Goal: Task Accomplishment & Management: Manage account settings

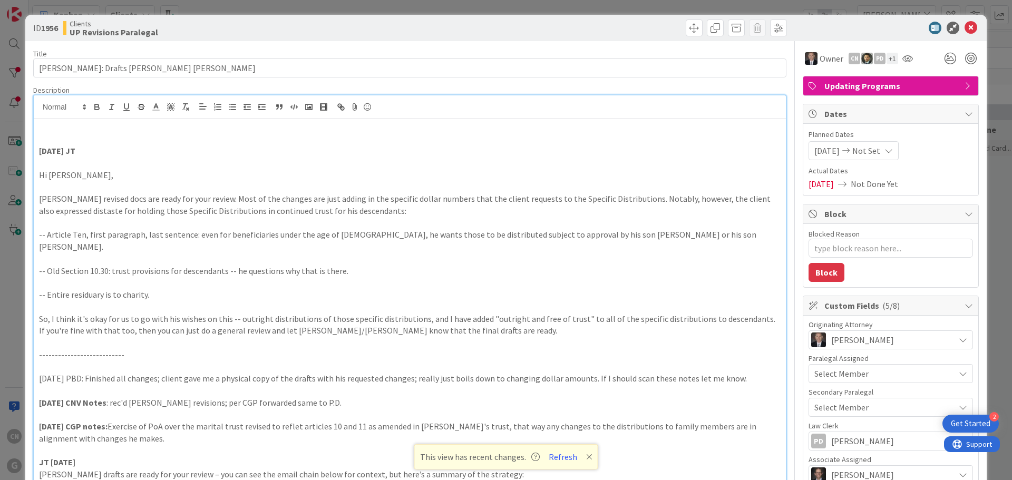
scroll to position [1528, 0]
type textarea "x"
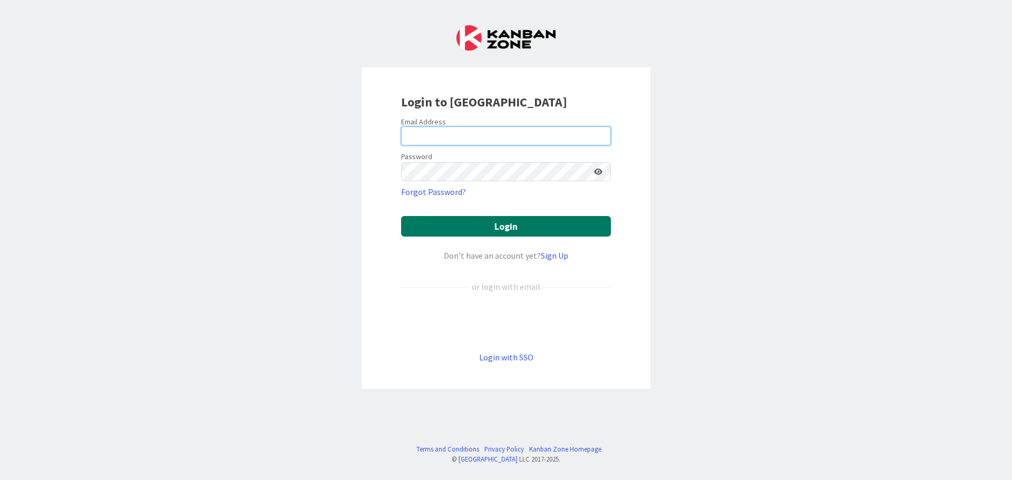
type input "[EMAIL_ADDRESS][DOMAIN_NAME]"
click at [503, 221] on button "Login" at bounding box center [506, 226] width 210 height 21
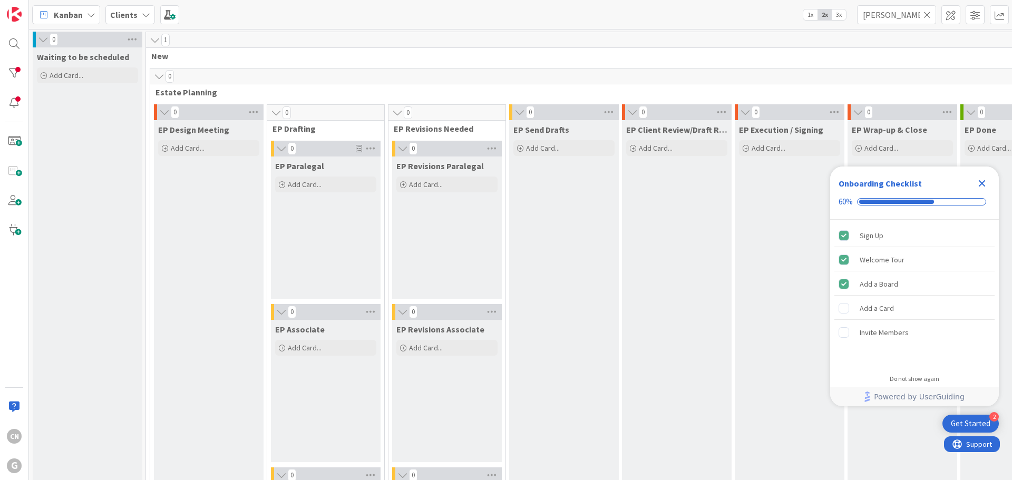
click at [981, 183] on icon "Close Checklist" at bounding box center [982, 183] width 7 height 7
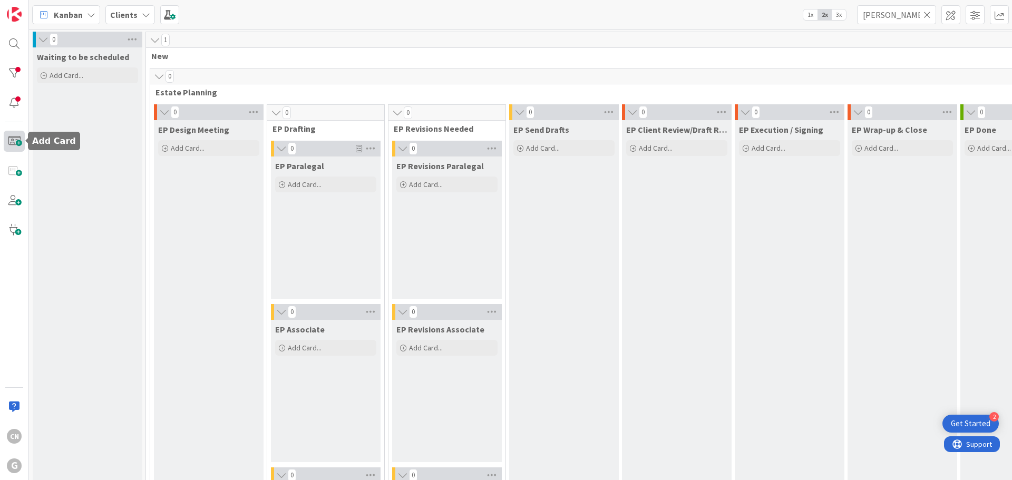
click at [12, 143] on span at bounding box center [14, 141] width 21 height 21
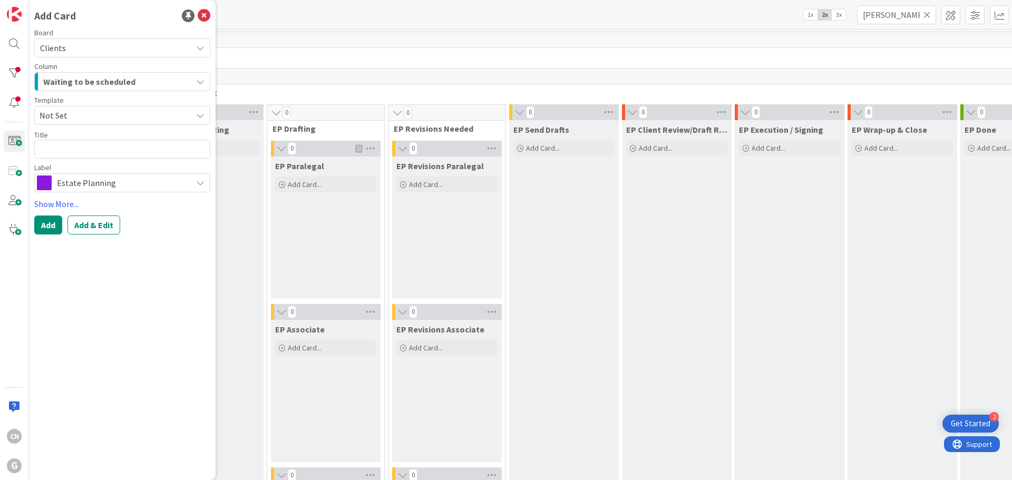
click at [85, 84] on span "Waiting to be scheduled" at bounding box center [89, 82] width 92 height 14
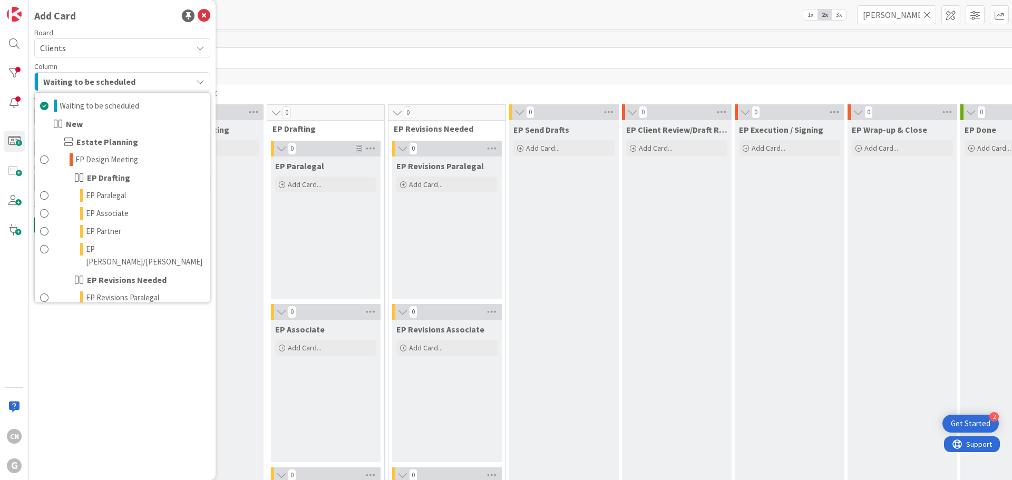
click at [85, 83] on span "Waiting to be scheduled" at bounding box center [89, 82] width 92 height 14
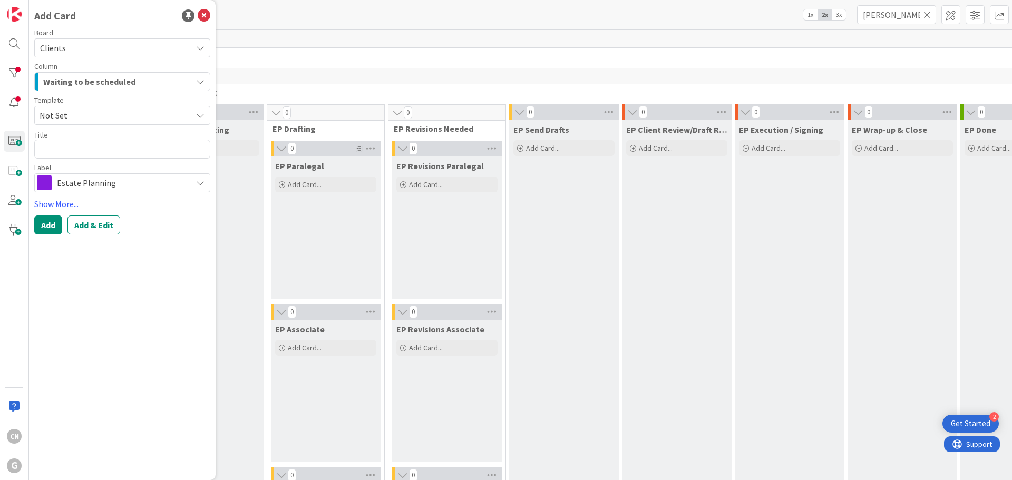
click at [171, 114] on span "Not Set" at bounding box center [112, 116] width 144 height 14
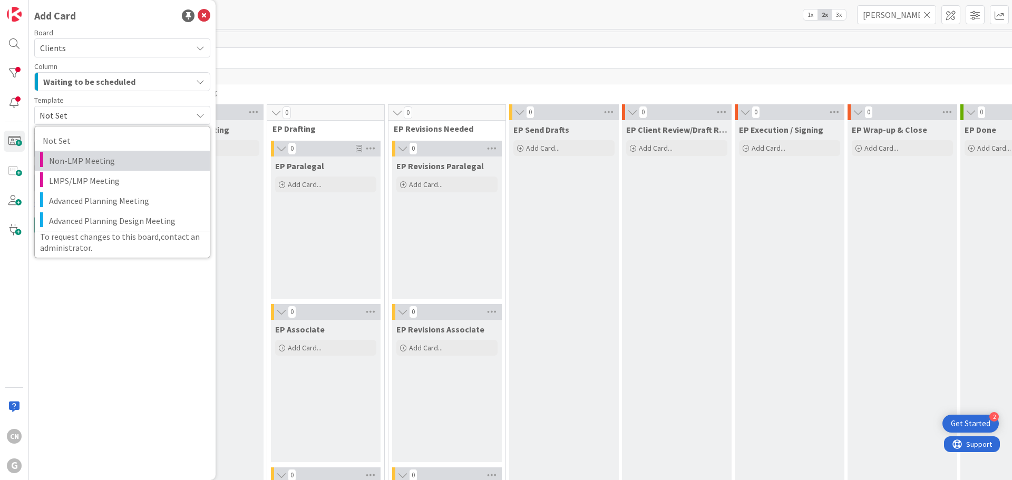
click at [125, 162] on span "Non-LMP Meeting" at bounding box center [125, 161] width 153 height 14
type textarea "x"
type textarea "Non-LMP Meeting"
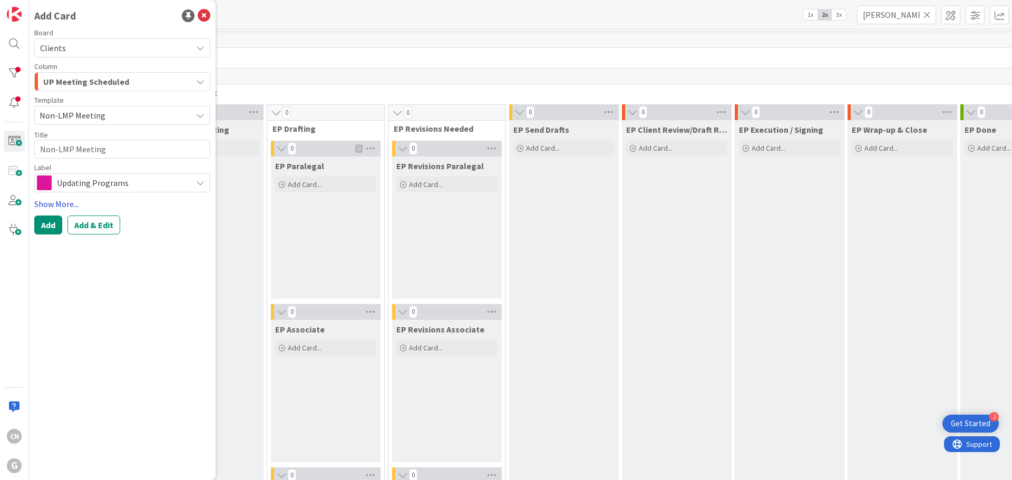
click at [46, 207] on link "Show More..." at bounding box center [122, 204] width 176 height 13
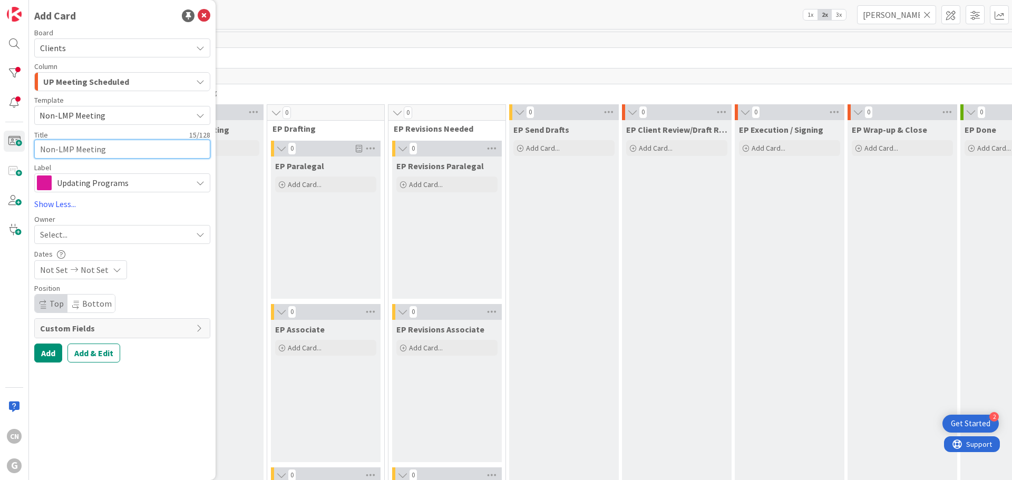
click at [122, 146] on textarea "Non-LMP Meeting" at bounding box center [122, 149] width 176 height 19
type textarea "x"
type textarea "Non-LMP Meeting"
type textarea "x"
type textarea "Non-LMP Meeting w"
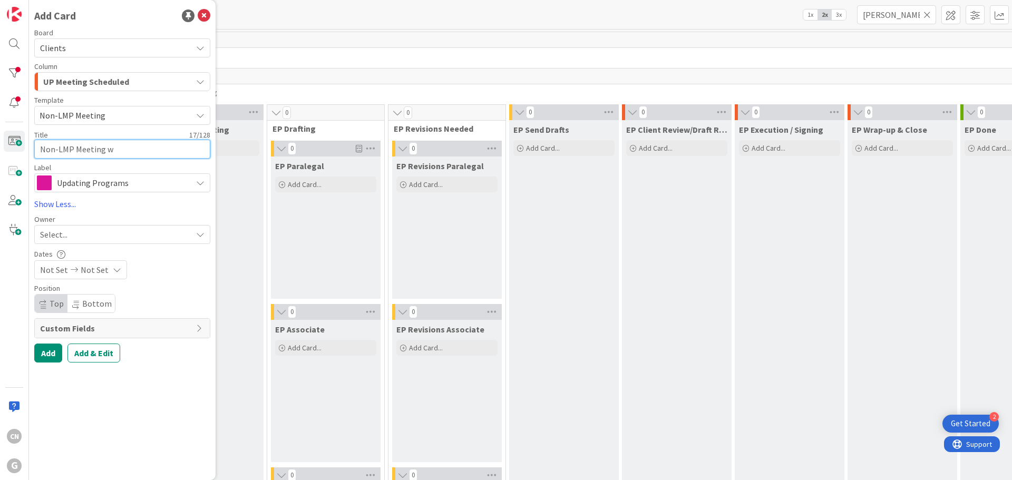
type textarea "x"
type textarea "Non-LMP Meeting w/"
type textarea "x"
type textarea "Non-LMP Meeting w/J"
type textarea "x"
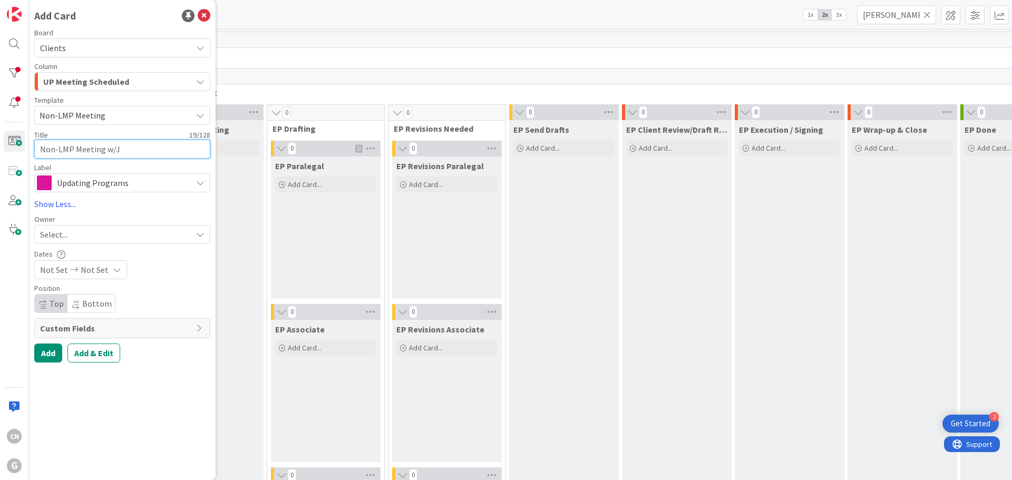
type textarea "Non-LMP Meeting w/Ja"
type textarea "x"
type textarea "Non-LMP Meeting w/Jam"
type textarea "x"
type textarea "Non-LMP Meeting w/Jami"
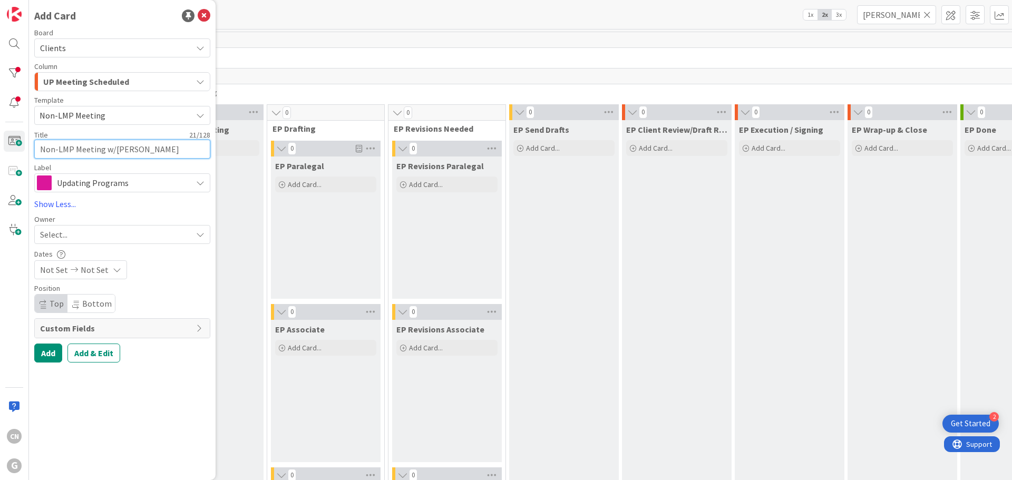
type textarea "x"
type textarea "Non-LMP Meeting w/Jamie"
type textarea "x"
type textarea "Non-LMP Meeting w/Jamie"
type textarea "x"
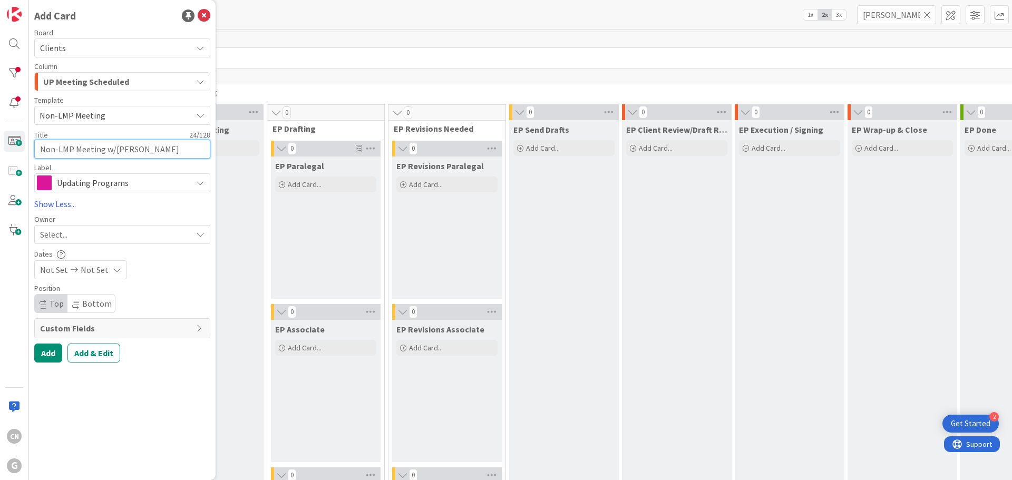
type textarea "Non-LMP Meeting w/Jamie &"
type textarea "x"
type textarea "Non-LMP Meeting w/Jamie &"
type textarea "x"
type textarea "Non-LMP Meeting w/Jamie & M"
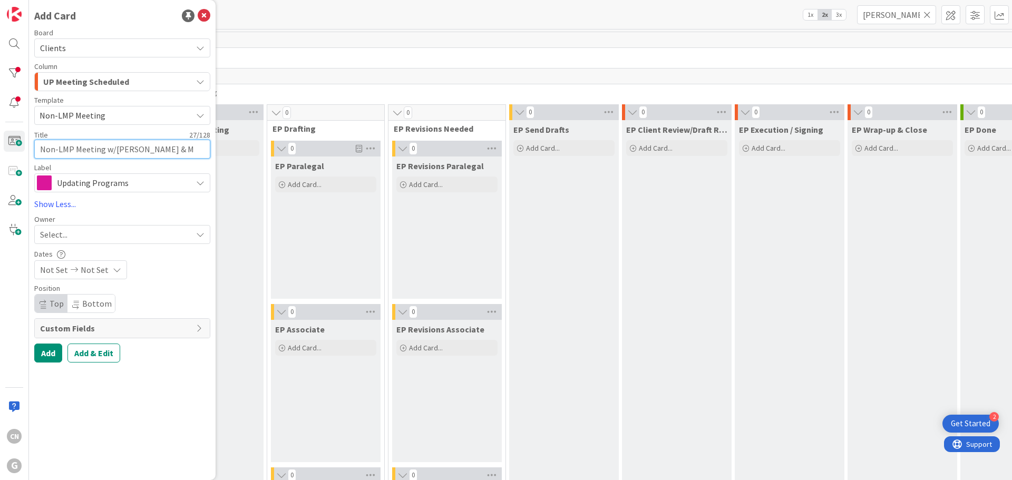
type textarea "x"
type textarea "Non-LMP Meeting w/Jamie & Mo"
type textarea "x"
type textarea "Non-LMP Meeting w/Jamie & Mon"
type textarea "x"
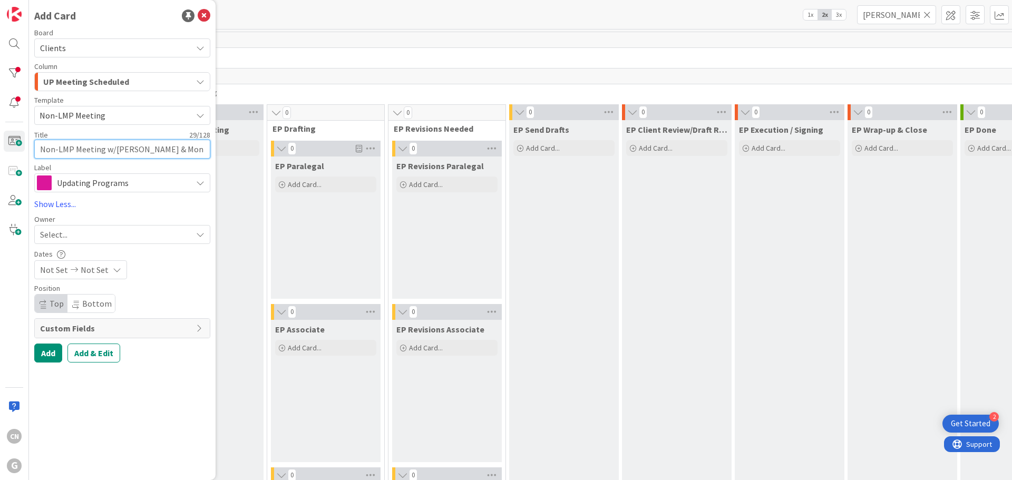
type textarea "Non-LMP Meeting w/Jamie & Moni"
type textarea "x"
type textarea "Non-LMP Meeting w/Jamie & Monic"
type textarea "x"
type textarea "Non-LMP Meeting w/Jamie & Monica"
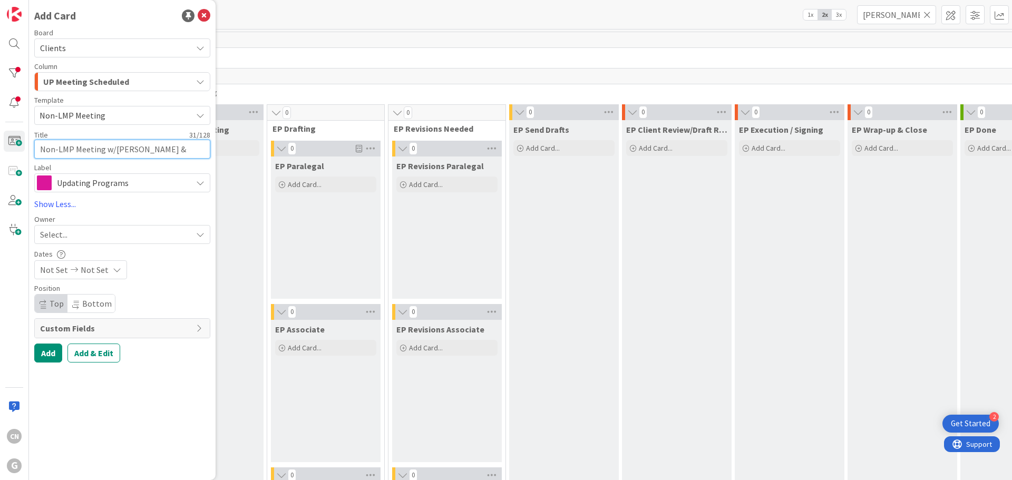
type textarea "x"
type textarea "Non-LMP Meeting w/Jamie & Monica"
type textarea "x"
type textarea "Non-LMP Meeting w/Jamie & Monica F"
type textarea "x"
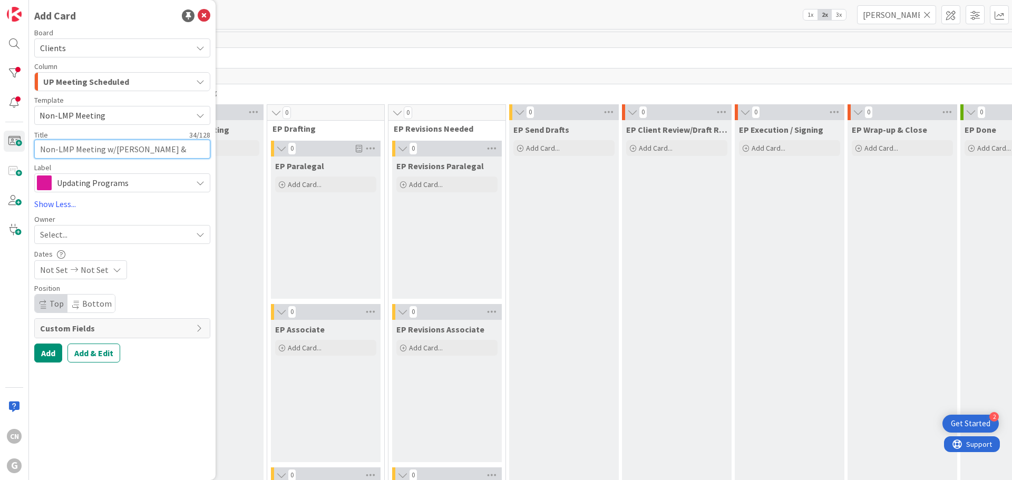
type textarea "Non-LMP Meeting w/Jamie & Monica Fi"
type textarea "x"
type textarea "Non-LMP Meeting w/Jamie & Monica Fid"
type textarea "x"
type textarea "Non-LMP Meeting w/Jamie & Monica Fidl"
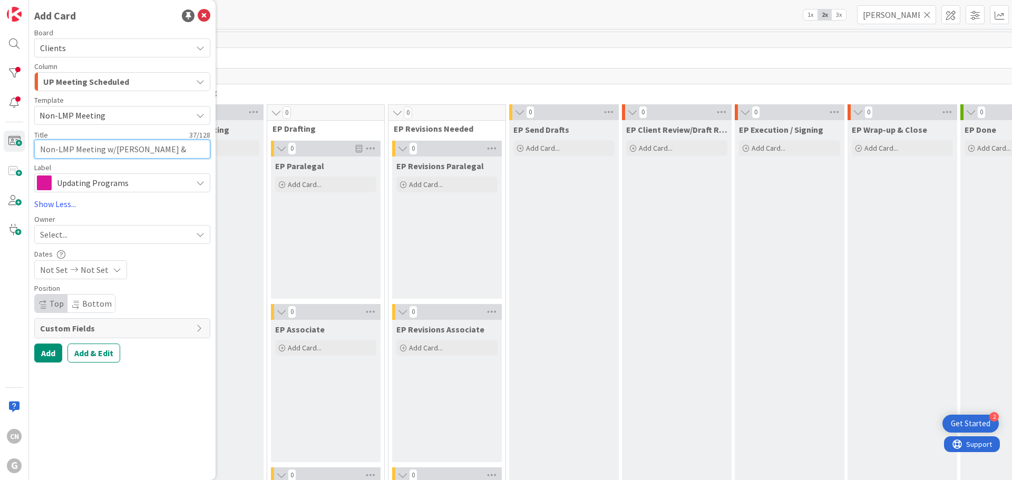
type textarea "x"
type textarea "Non-LMP Meeting w/Jamie & Monica Fidle"
type textarea "x"
type textarea "Non-LMP Meeting w/Jamie & Monica Fidler"
type textarea "x"
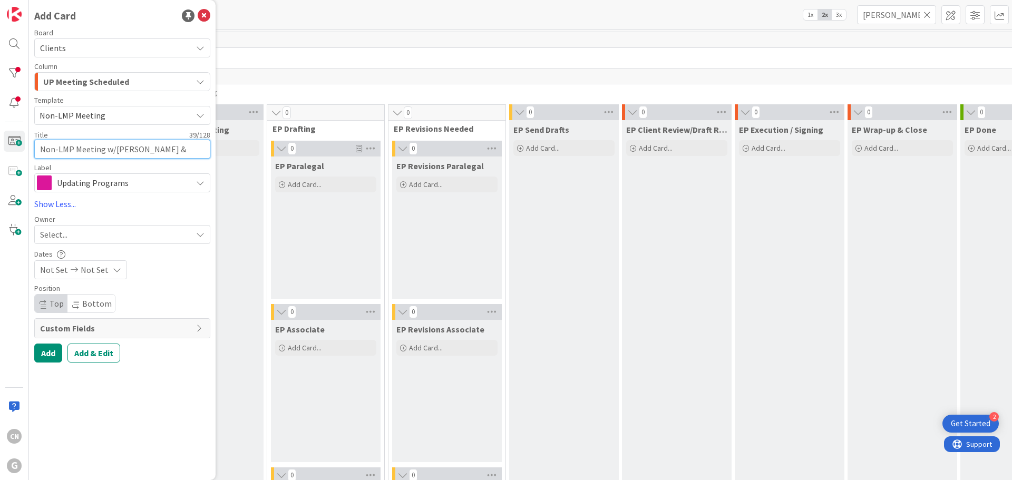
type textarea "Non-LMP Meeting w/Jamie & Monica Fidler:"
type textarea "x"
type textarea "Non-LMP Meeting w/Jamie & Monica Fidler:"
type textarea "x"
type textarea "Non-LMP Meeting w/Jamie & Monica Fidler: R"
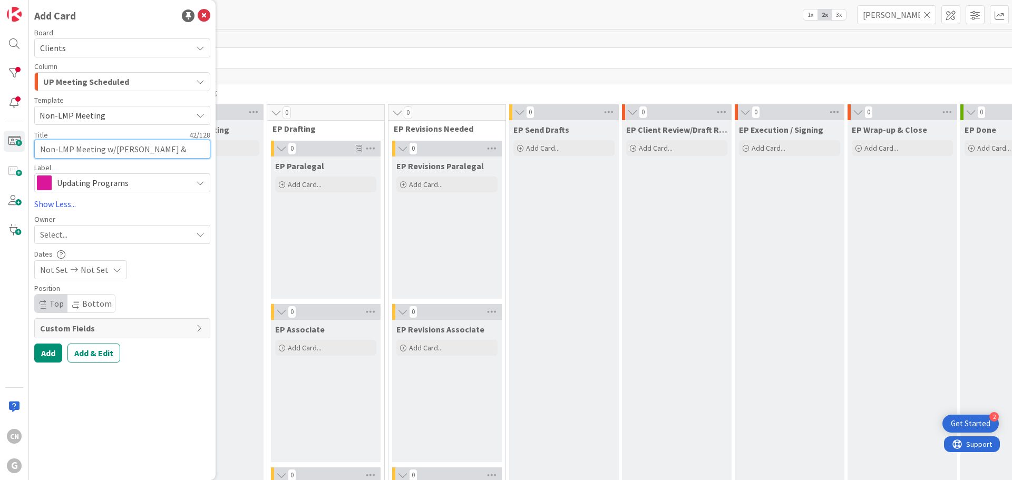
type textarea "x"
type textarea "Non-LMP Meeting w/Jamie & Monica Fidler: Re"
type textarea "x"
type textarea "Non-LMP Meeting w/Jamie & Monica Fidler: Rev"
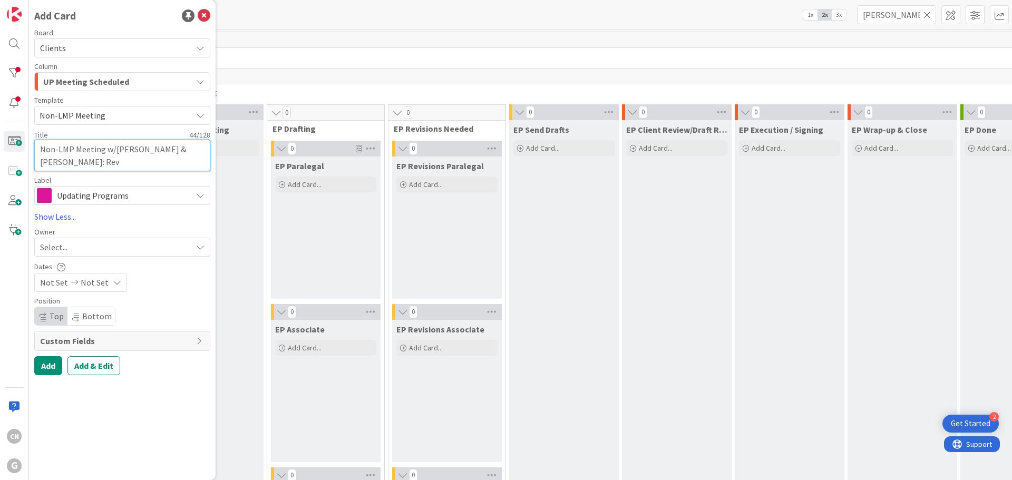
type textarea "x"
type textarea "Non-LMP Meeting w/Jamie & Monica Fidler: Revi"
type textarea "x"
type textarea "Non-LMP Meeting w/Jamie & Monica Fidler: Revie"
type textarea "x"
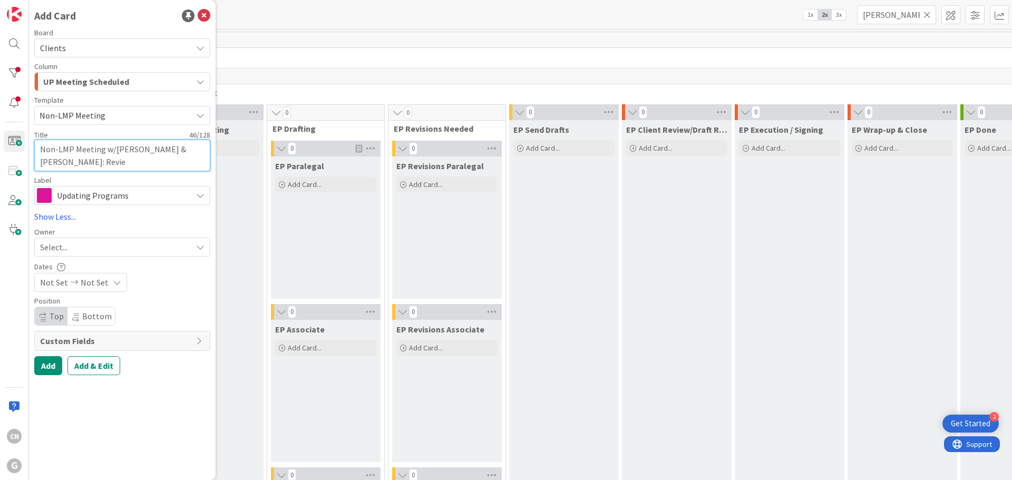
type textarea "Non-LMP Meeting w/Jamie & Monica Fidler: Review"
type textarea "x"
type textarea "Non-LMP Meeting w/Jamie & Monica Fidler: Review"
type textarea "x"
type textarea "Non-LMP Meeting w/Jamie & Monica Fidler: Review o"
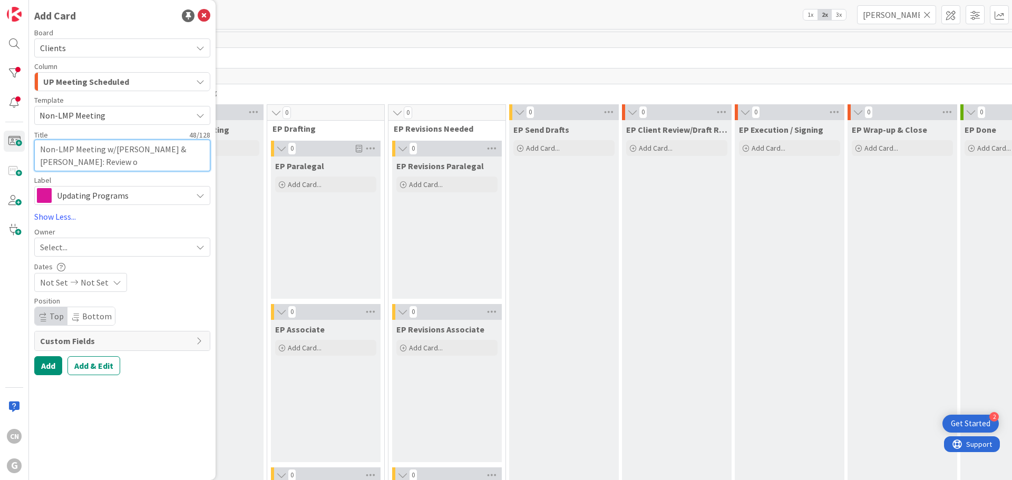
type textarea "x"
type textarea "Non-LMP Meeting w/Jamie & Monica Fidler: Review of"
type textarea "x"
type textarea "Non-LMP Meeting w/Jamie & Monica Fidler: Review of"
type textarea "x"
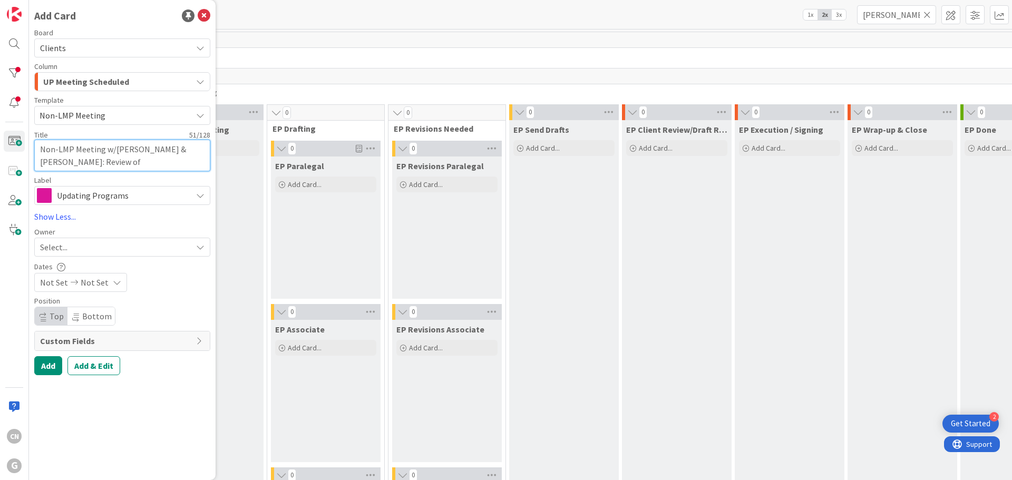
type textarea "Non-LMP Meeting w/Jamie & Monica Fidler: Review of E"
type textarea "x"
type textarea "Non-LMP Meeting w/Jamie & Monica Fidler: Review of EP"
type textarea "x"
type textarea "Non-LMP Meeting w/Jamie & Monica Fidler: Review of EP"
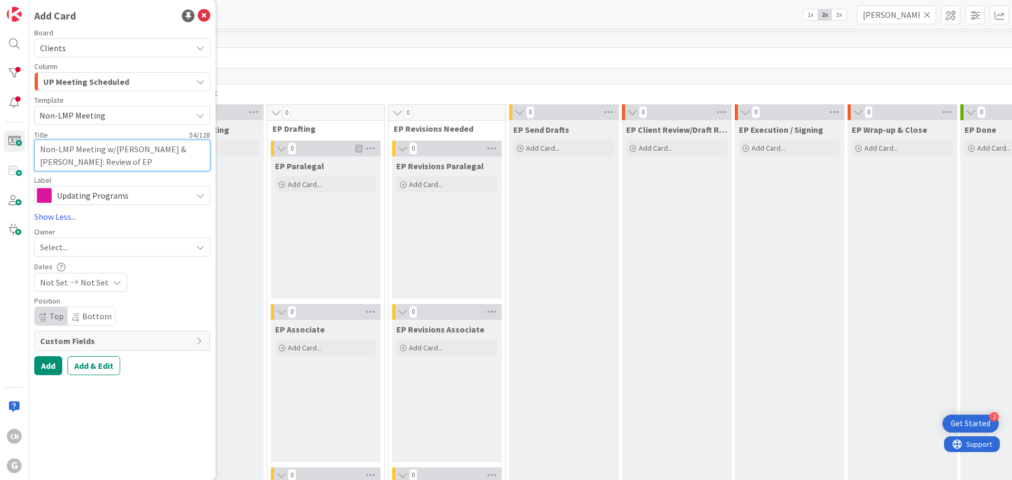
type textarea "x"
type textarea "Non-LMP Meeting w/Jamie & Monica Fidler: Review of EP w"
type textarea "x"
type textarea "Non-LMP Meeting w/Jamie & Monica Fidler: Review of EP w/"
type textarea "x"
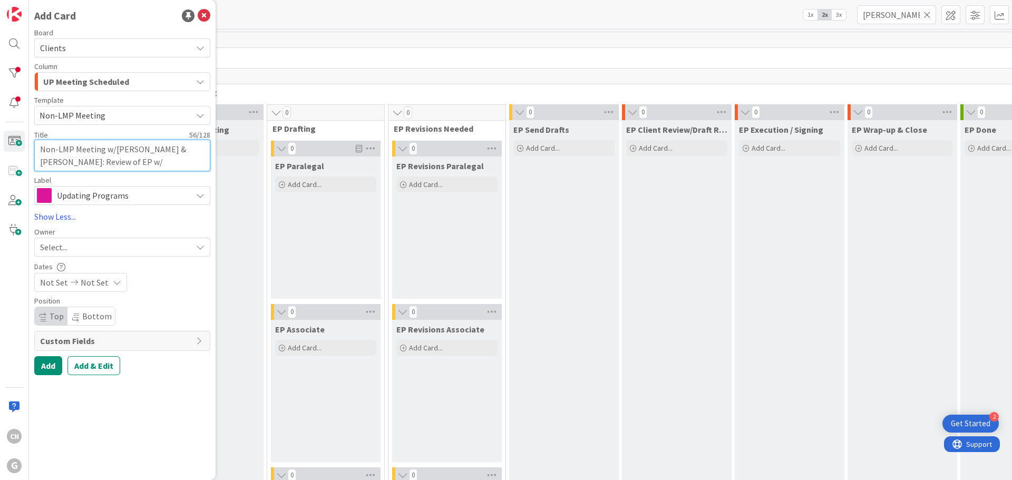
type textarea "Non-LMP Meeting w/Jamie & Monica Fidler: Review of EP w/C"
type textarea "x"
type textarea "Non-LMP Meeting w/Jamie & Monica Fidler: Review of EP w/CG"
type textarea "x"
type textarea "Non-LMP Meeting w/Jamie & Monica Fidler: Review of EP w/CGP"
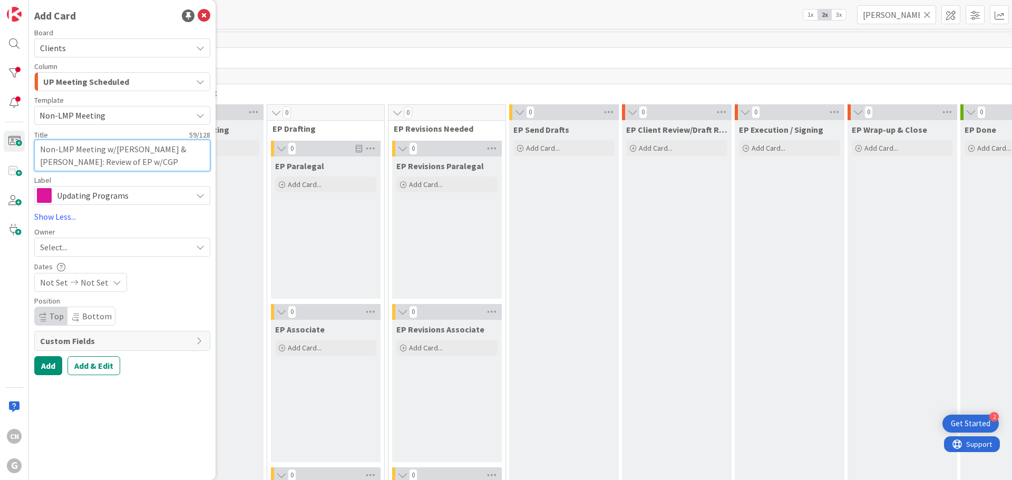
type textarea "x"
type textarea "Non-LMP Meeting w/Jamie & Monica Fidler: Review of EP w/CGP"
type textarea "x"
type textarea "Non-LMP Meeting w/Jamie & Monica Fidler: Review of EP w/CGP 9"
type textarea "x"
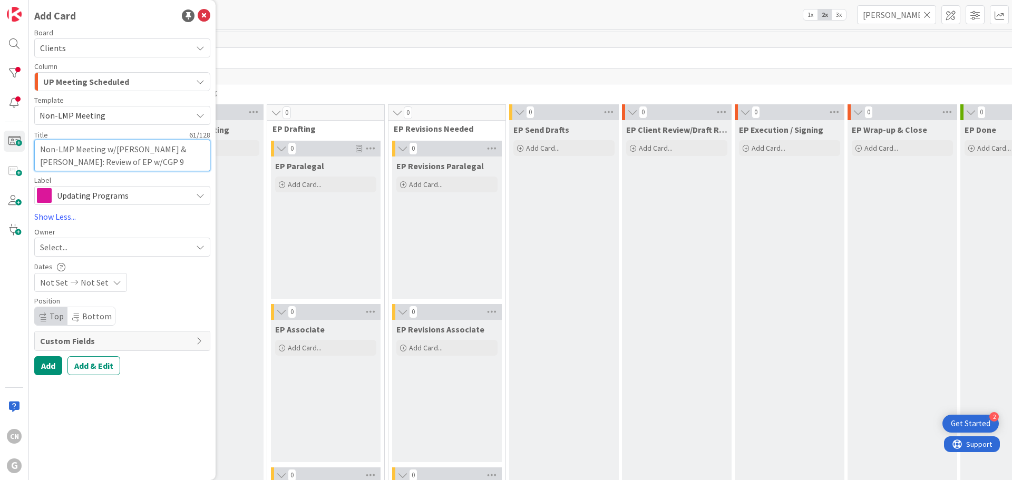
type textarea "Non-LMP Meeting w/Jamie & Monica Fidler: Review of EP w/CGP 9/"
type textarea "x"
type textarea "Non-LMP Meeting w/Jamie & Monica Fidler: Review of EP w/CGP 9/2"
click at [46, 369] on button "Add" at bounding box center [48, 365] width 28 height 19
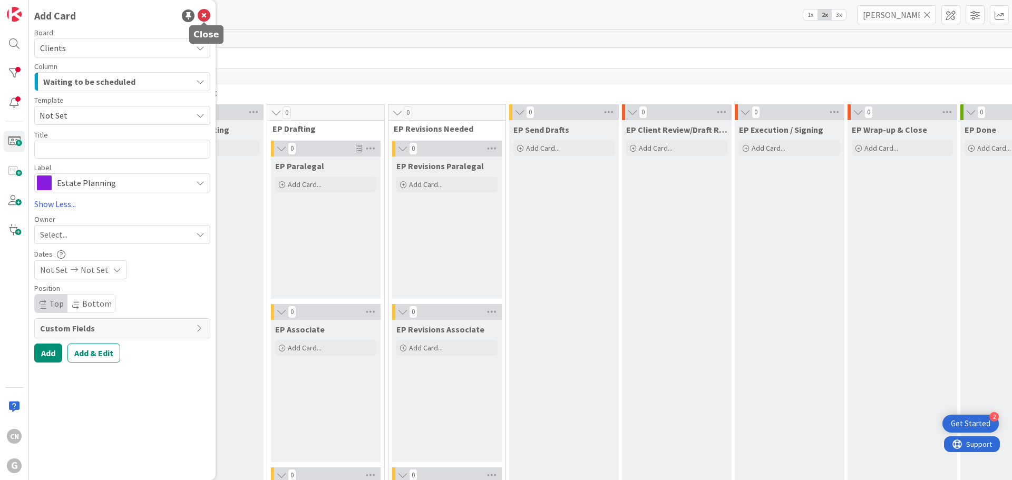
click at [202, 15] on icon at bounding box center [204, 15] width 13 height 13
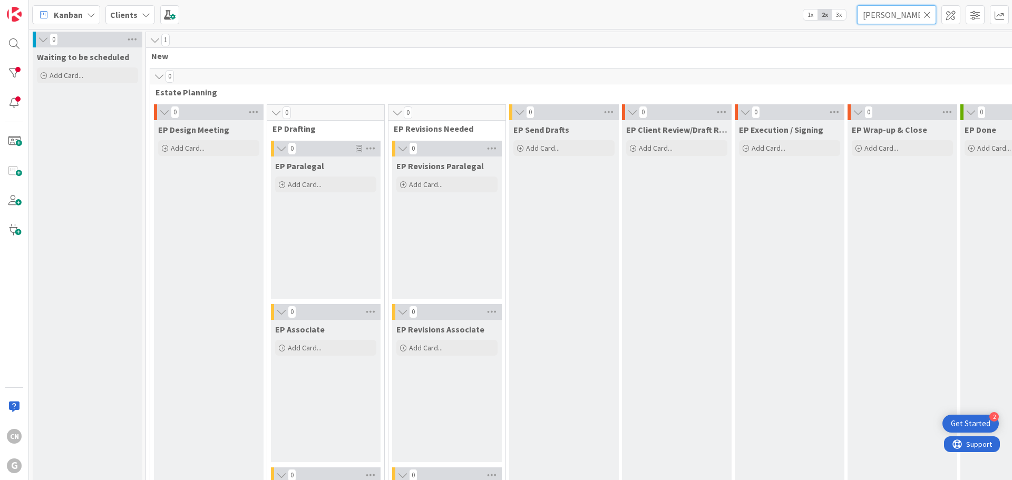
drag, startPoint x: 895, startPoint y: 14, endPoint x: 806, endPoint y: 21, distance: 89.3
click at [806, 21] on div "Kanban Clients 1x 2x 3x edman" at bounding box center [520, 14] width 983 height 29
type input "fidler"
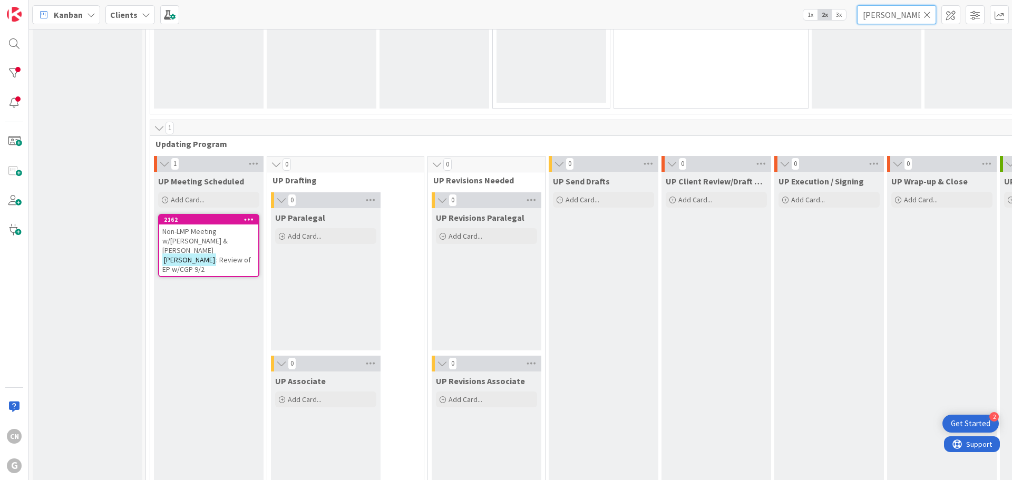
scroll to position [1423, 0]
click at [220, 256] on span ": Review of EP w/CGP 9/2" at bounding box center [206, 265] width 89 height 19
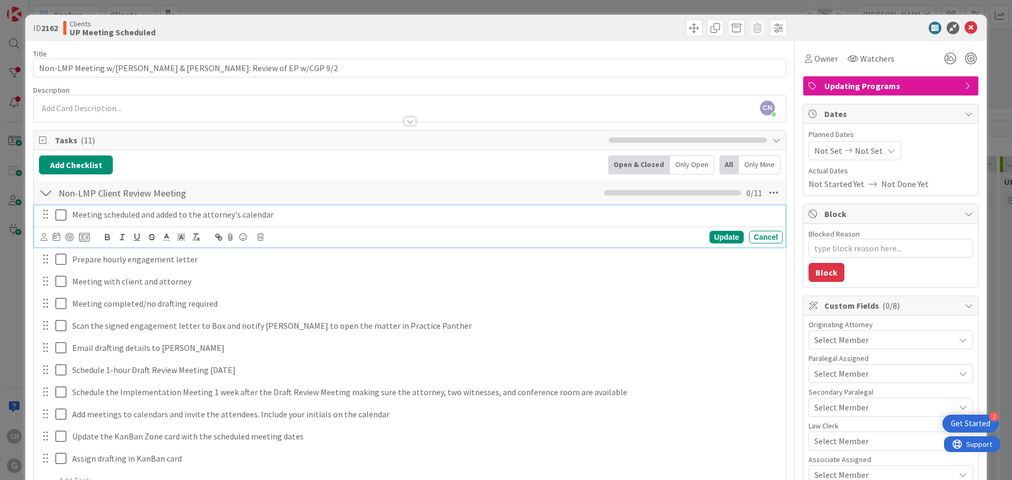
click at [61, 214] on icon at bounding box center [63, 215] width 16 height 13
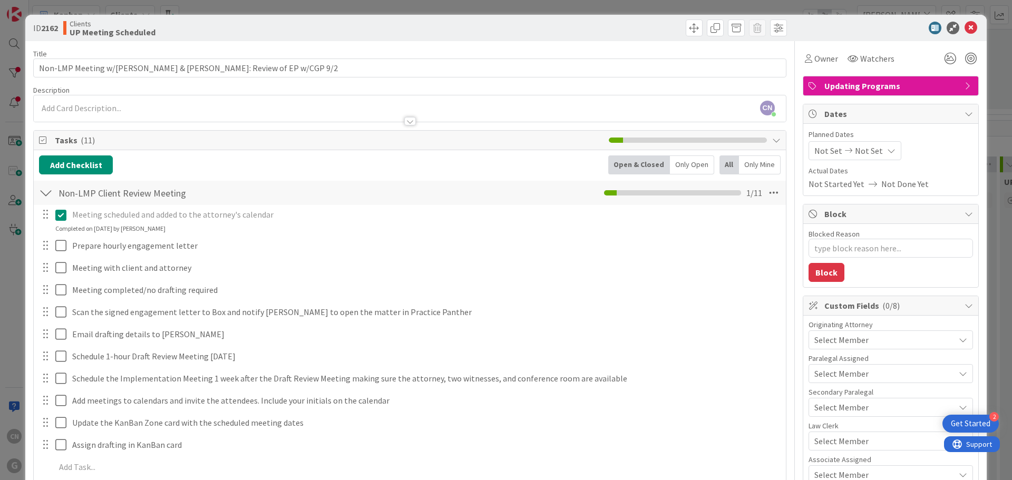
click at [57, 214] on icon at bounding box center [63, 215] width 16 height 13
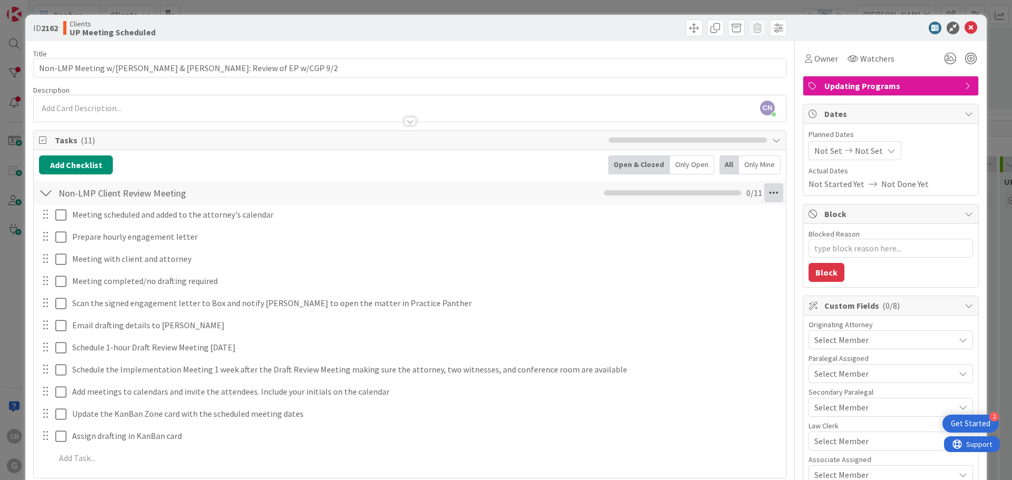
click at [764, 191] on icon at bounding box center [773, 192] width 19 height 19
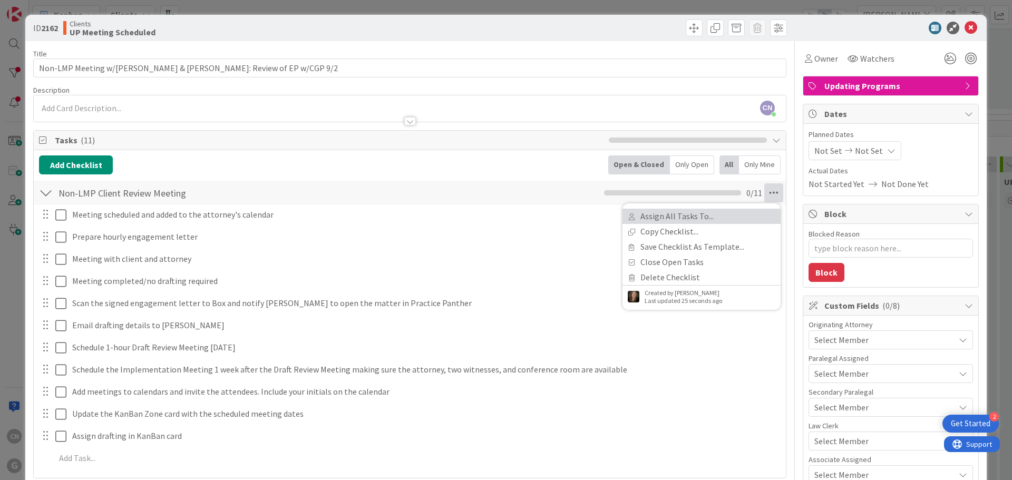
click at [671, 218] on link "Assign All Tasks To..." at bounding box center [701, 216] width 158 height 15
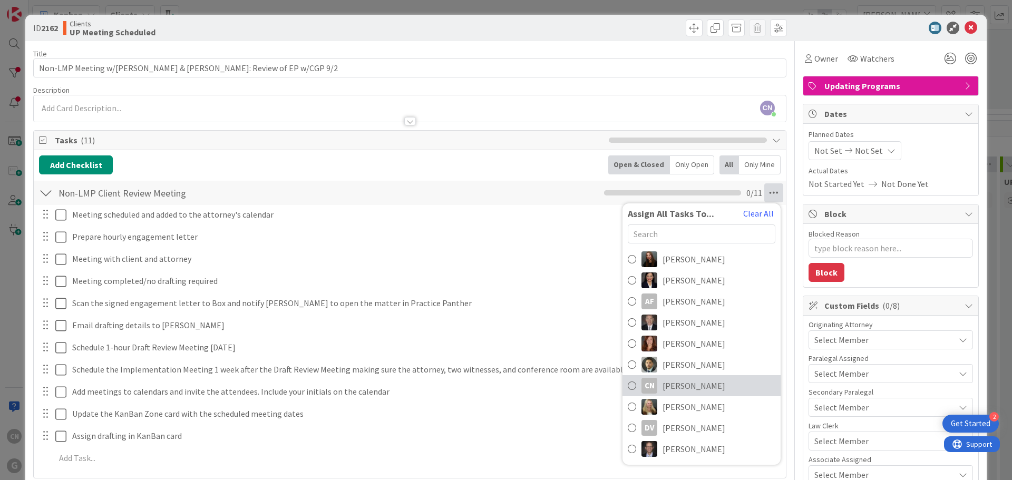
click at [672, 382] on span "[PERSON_NAME]" at bounding box center [693, 385] width 63 height 13
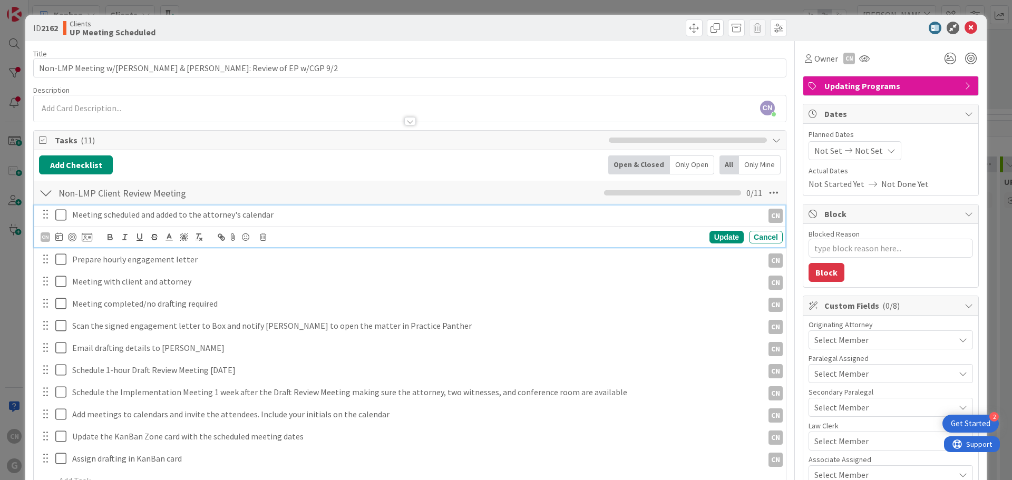
click at [61, 218] on icon at bounding box center [63, 215] width 16 height 13
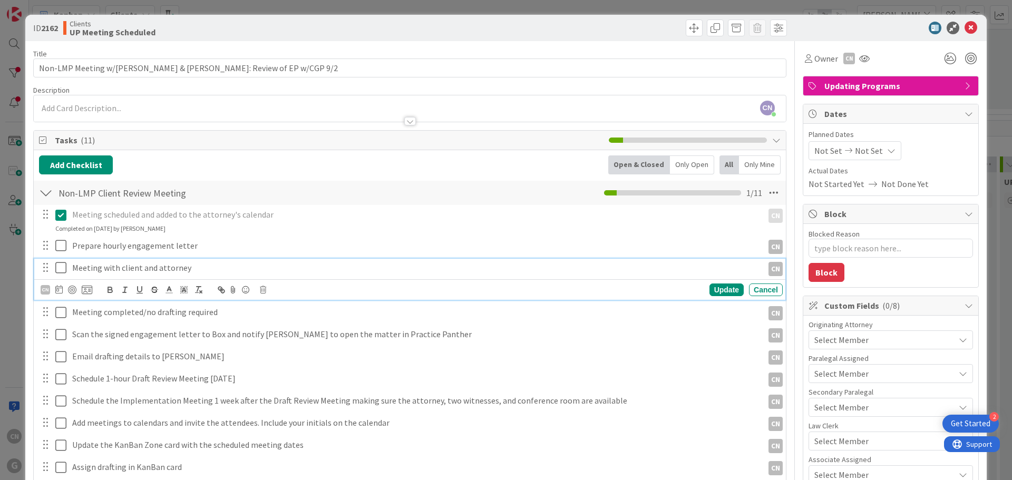
click at [194, 268] on p "Meeting with client and attorney" at bounding box center [415, 268] width 687 height 12
click at [42, 291] on div "CN" at bounding box center [45, 289] width 9 height 9
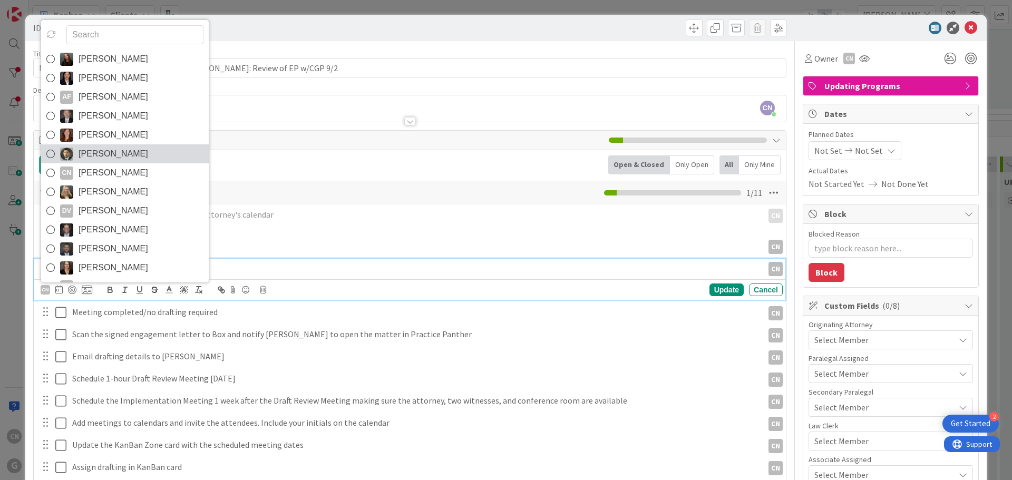
click at [110, 150] on span "[PERSON_NAME]" at bounding box center [114, 154] width 70 height 16
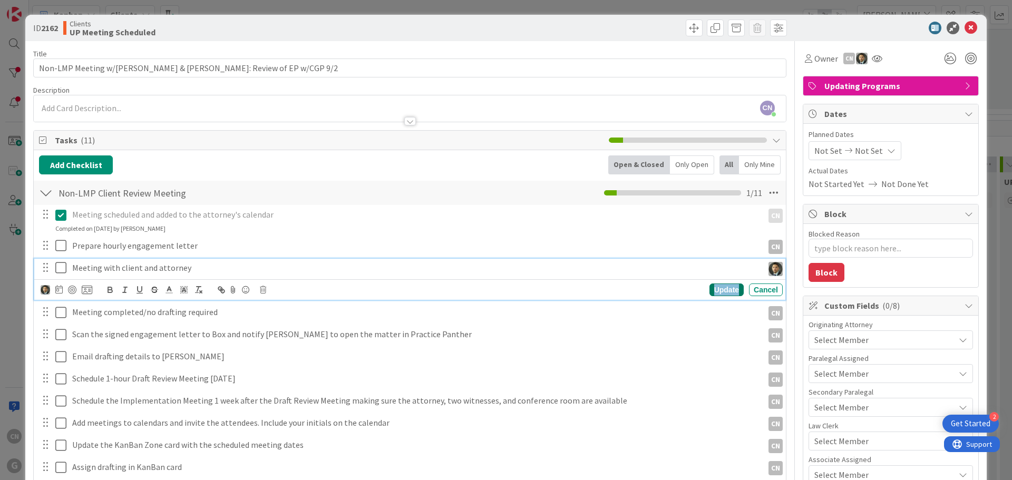
drag, startPoint x: 715, startPoint y: 291, endPoint x: 402, endPoint y: 277, distance: 312.8
click at [714, 290] on div "Update" at bounding box center [726, 290] width 34 height 13
click at [218, 295] on p "Meeting completed/no drafting required" at bounding box center [415, 290] width 687 height 12
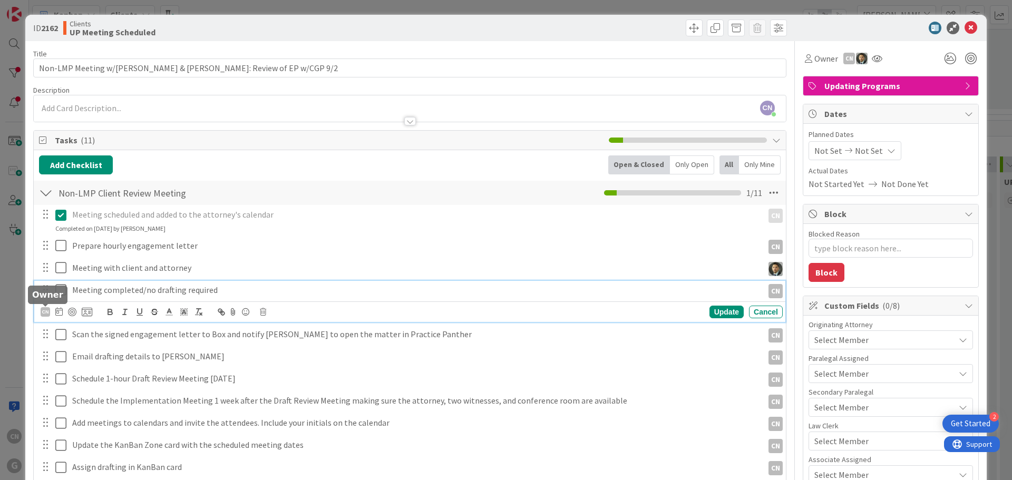
click at [41, 314] on div "CN" at bounding box center [45, 311] width 9 height 9
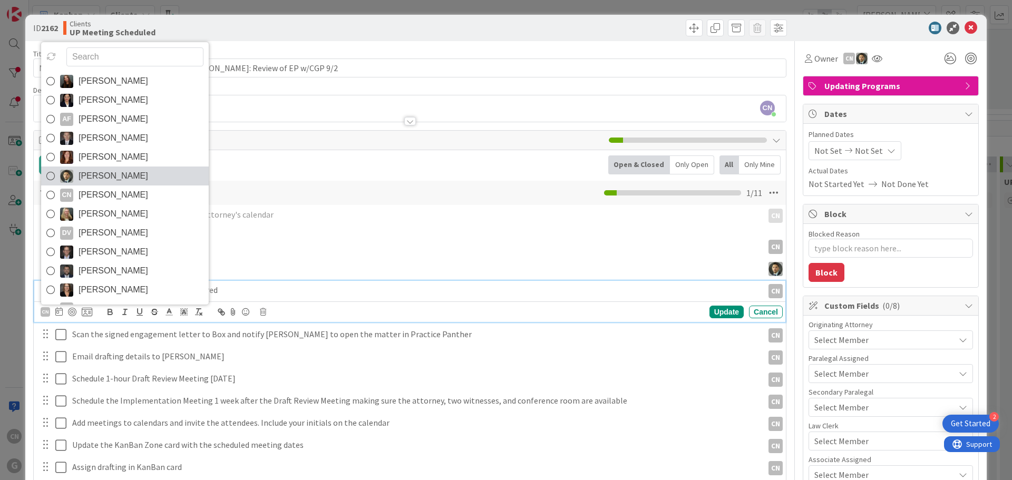
click at [111, 175] on span "[PERSON_NAME]" at bounding box center [114, 176] width 70 height 16
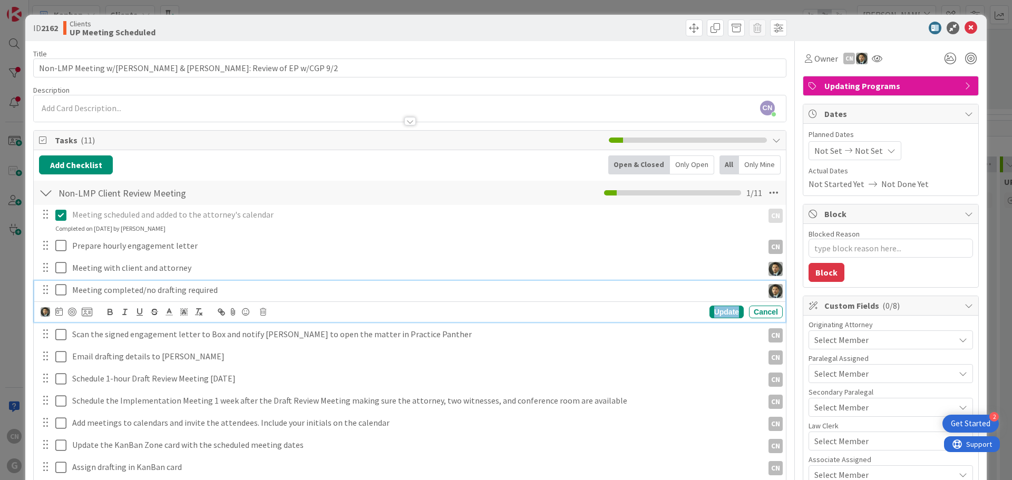
drag, startPoint x: 716, startPoint y: 311, endPoint x: 680, endPoint y: 319, distance: 37.3
click at [716, 310] on div "Update" at bounding box center [726, 312] width 34 height 13
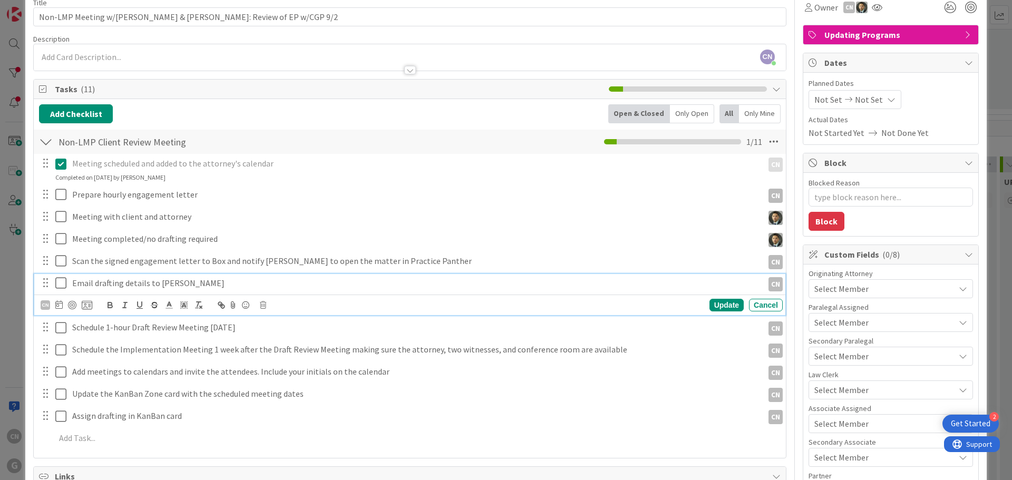
scroll to position [52, 0]
click at [181, 284] on p "Email drafting details to Shari" at bounding box center [415, 283] width 687 height 12
click at [45, 306] on div "CN" at bounding box center [45, 304] width 9 height 9
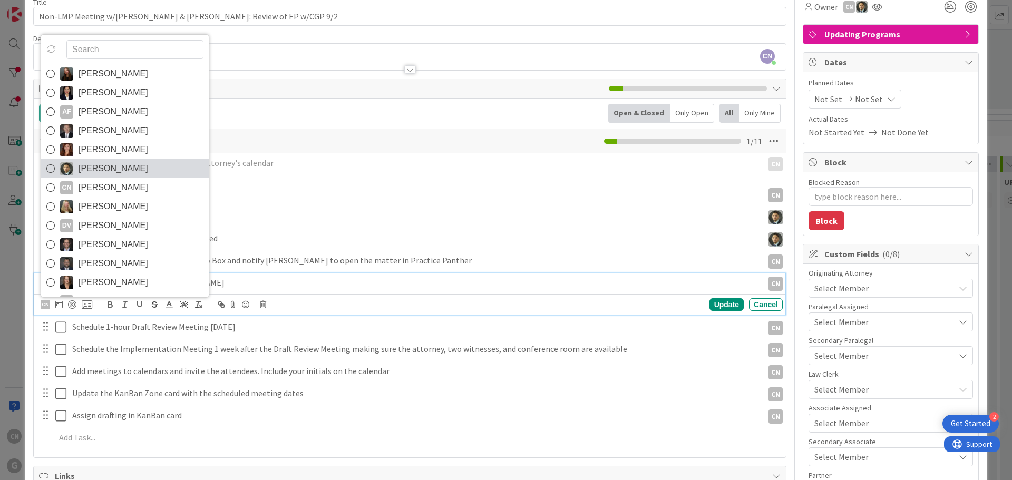
click at [109, 168] on span "[PERSON_NAME]" at bounding box center [114, 169] width 70 height 16
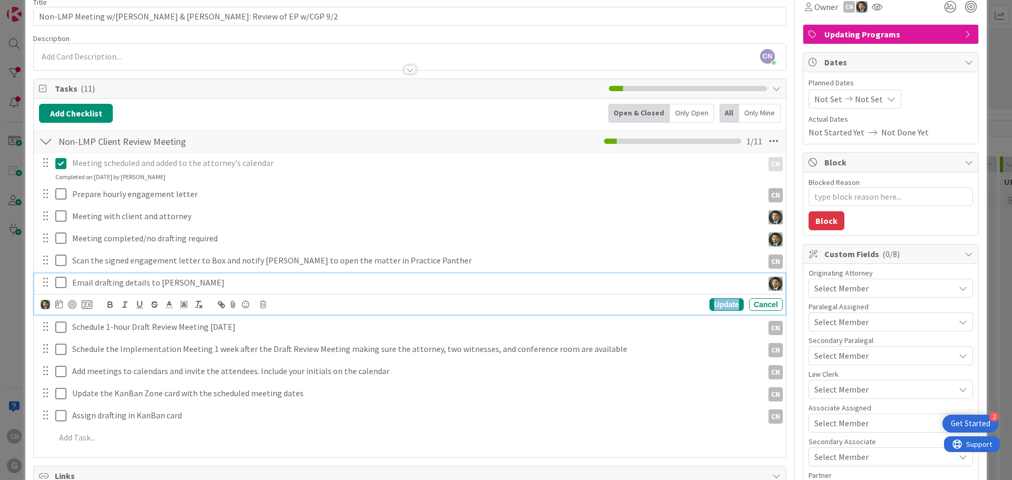
click at [711, 305] on div "Update" at bounding box center [726, 304] width 34 height 13
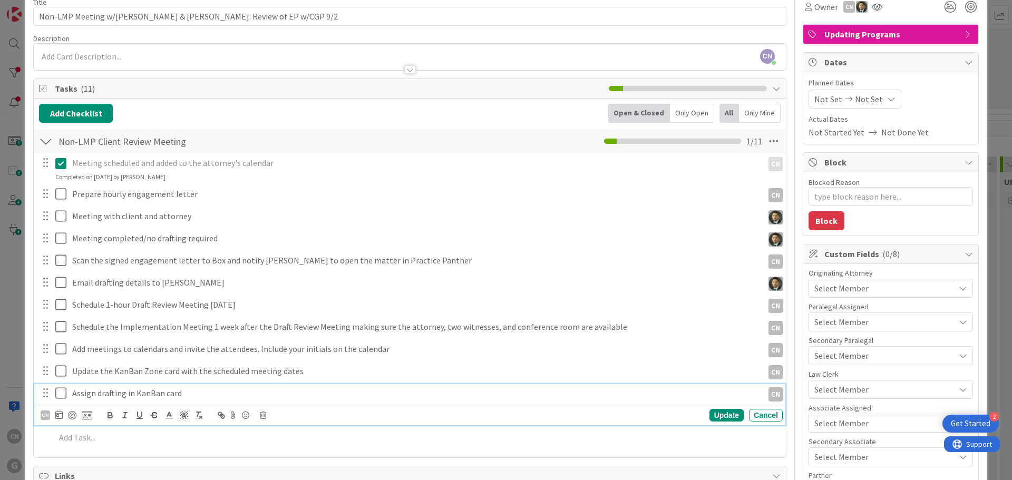
click at [195, 394] on p "Assign drafting in KanBan card" at bounding box center [415, 393] width 687 height 12
click at [41, 417] on div "CN" at bounding box center [45, 415] width 9 height 9
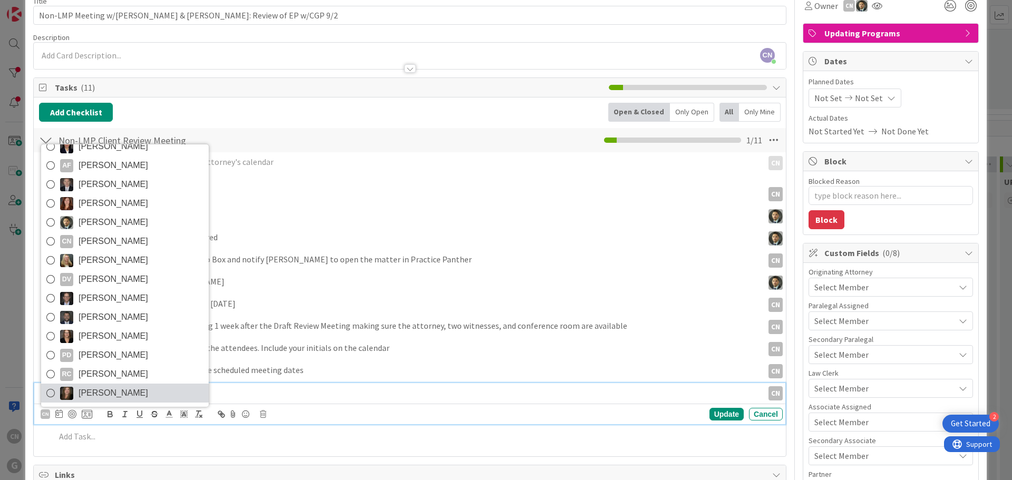
scroll to position [53, 0]
click at [102, 393] on span "[PERSON_NAME]" at bounding box center [114, 393] width 70 height 16
type textarea "x"
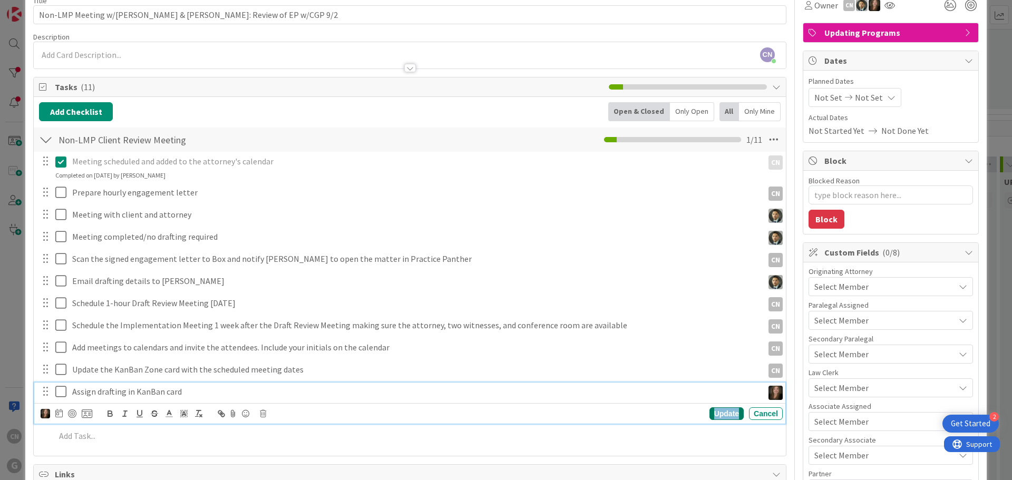
click at [719, 414] on div "Update" at bounding box center [726, 413] width 34 height 13
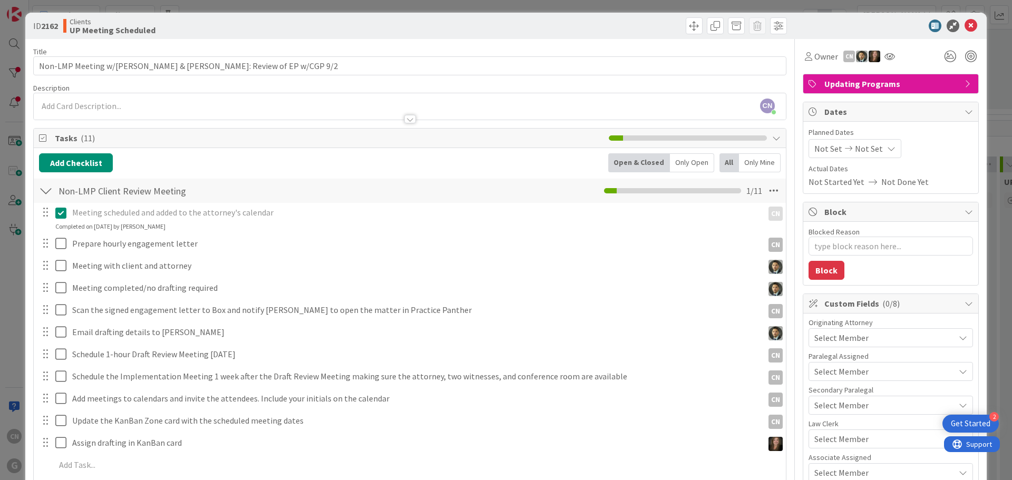
scroll to position [0, 0]
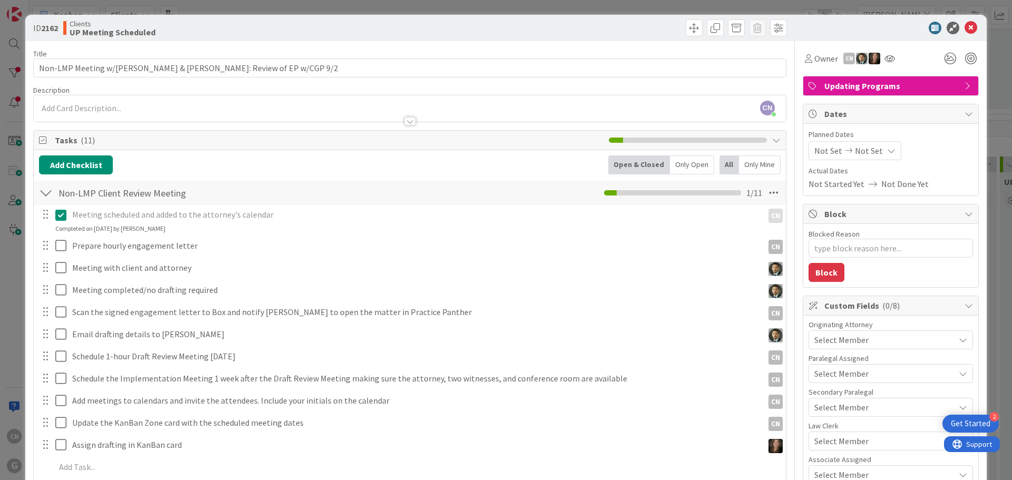
click at [188, 110] on div "CN Cindy Negron Vitilio just joined" at bounding box center [410, 108] width 752 height 26
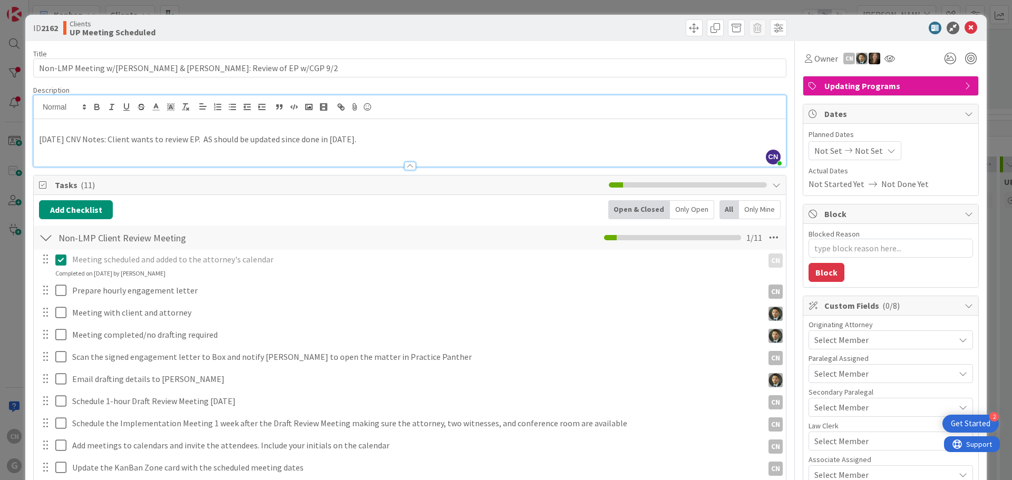
click at [211, 140] on p "8.19.25 CNV Notes: Client wants to review EP. AS should be updated since done i…" at bounding box center [409, 139] width 741 height 12
click at [412, 133] on p "8.19.25 CNV Notes: Client wants to review EP. AS & EP Diagram should be updated…" at bounding box center [409, 139] width 741 height 12
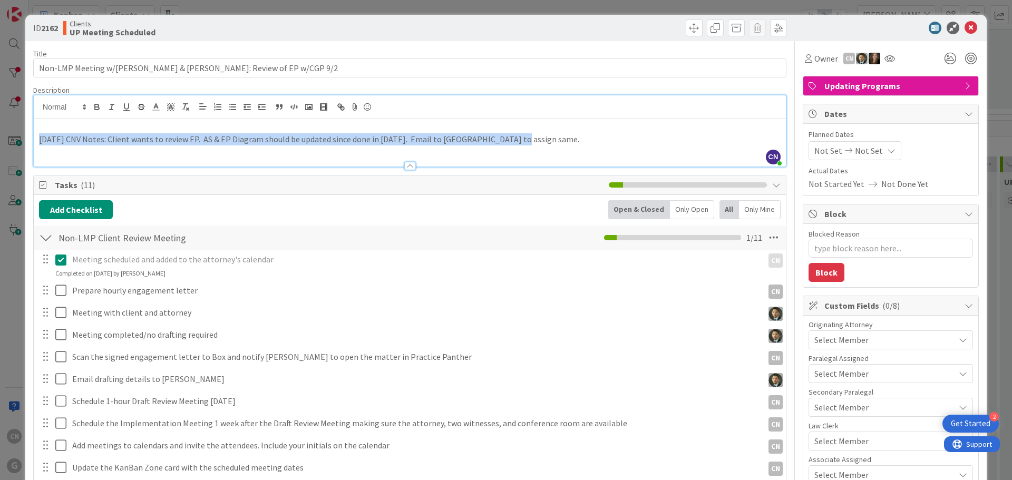
drag, startPoint x: 536, startPoint y: 142, endPoint x: 29, endPoint y: 146, distance: 507.0
click at [29, 145] on div "ID 2162 Clients UP Meeting Scheduled Title 63 / 128 Non-LMP Meeting w/Jamie & M…" at bounding box center [505, 385] width 961 height 741
copy p "8.19.25 CNV Notes: Client wants to review EP. AS & EP Diagram should be updated…"
click at [545, 139] on p "8.19.25 CNV Notes: Client wants to review EP. AS & EP Diagram should be updated…" at bounding box center [409, 139] width 741 height 12
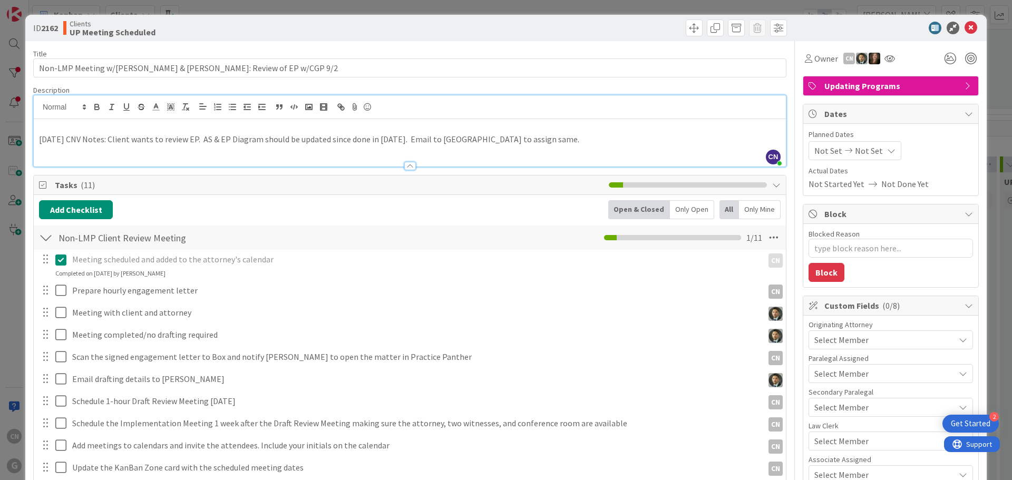
type textarea "x"
